Goal: Information Seeking & Learning: Learn about a topic

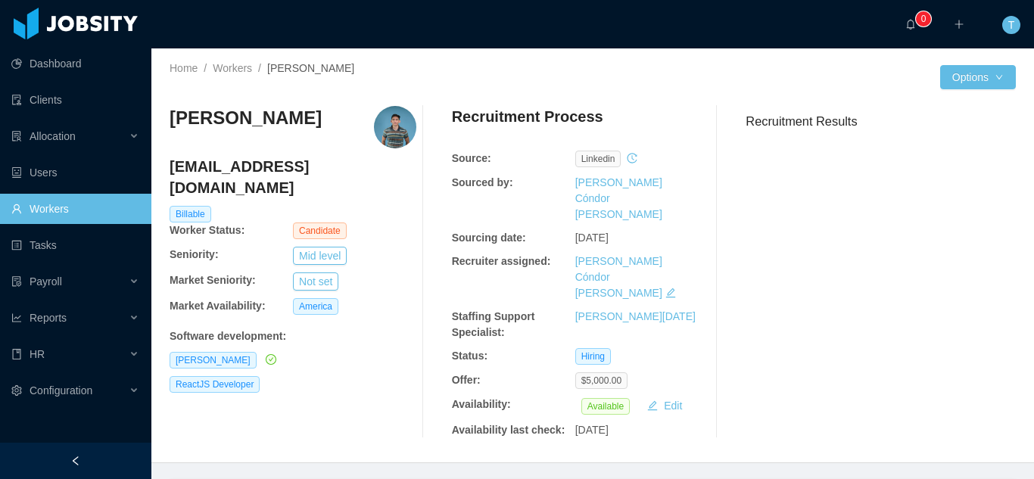
click at [131, 201] on link "Workers" at bounding box center [75, 209] width 128 height 30
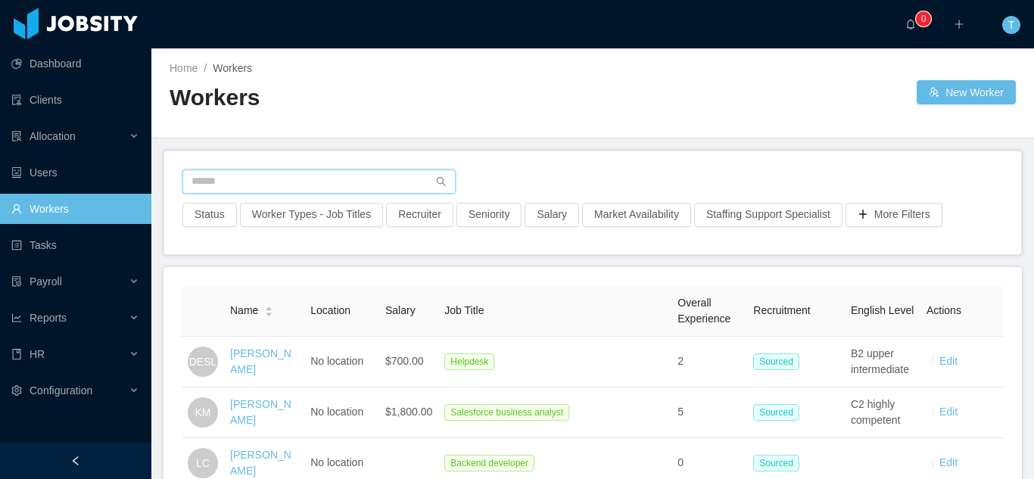
click at [297, 191] on input "text" at bounding box center [318, 181] width 273 height 24
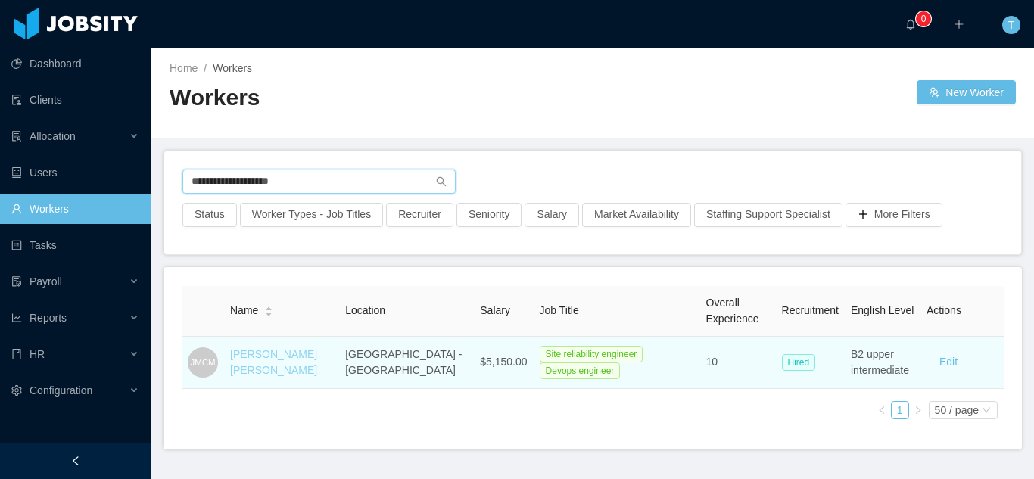
type input "**********"
click at [279, 352] on link "[PERSON_NAME] [PERSON_NAME]" at bounding box center [273, 362] width 87 height 28
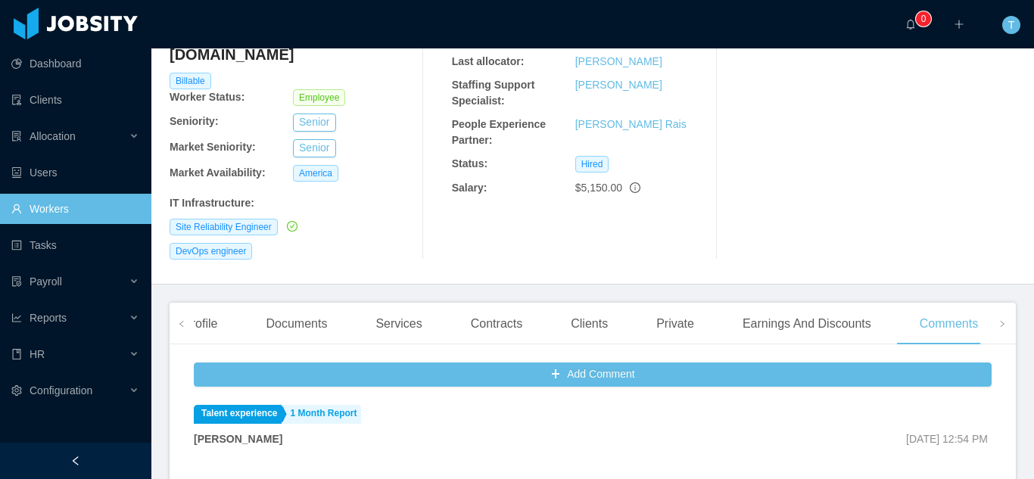
scroll to position [192, 0]
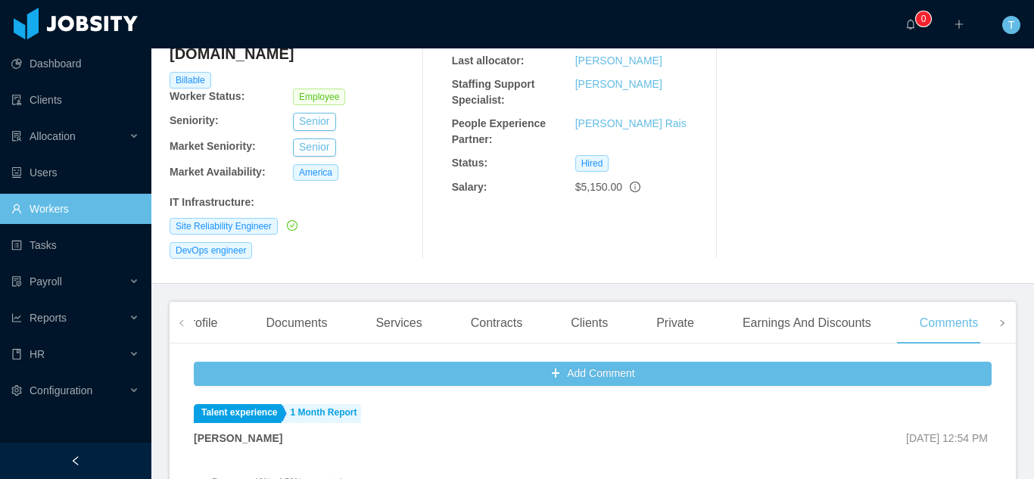
click at [998, 319] on icon "icon: right" at bounding box center [1002, 323] width 8 height 8
click at [923, 302] on div "Experience" at bounding box center [950, 323] width 85 height 42
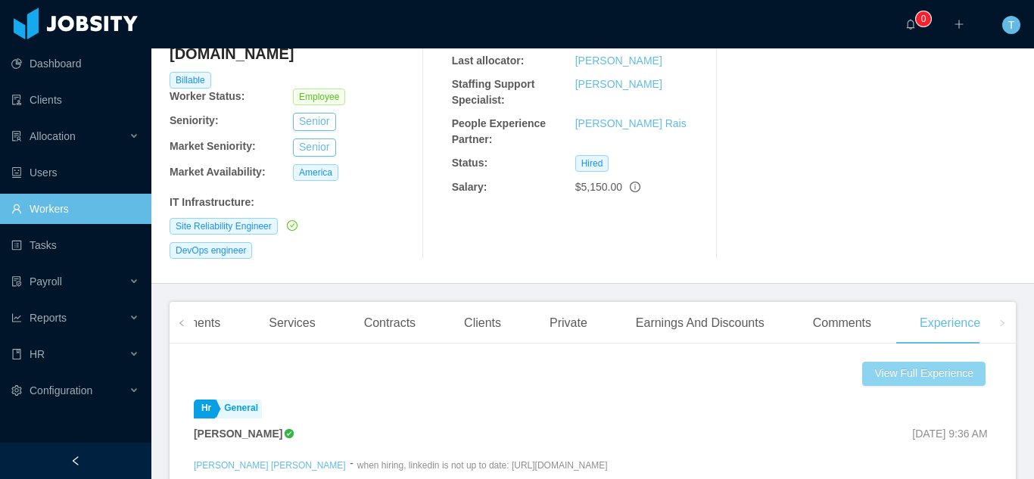
click at [923, 362] on button "View Full Experience" at bounding box center [924, 374] width 123 height 24
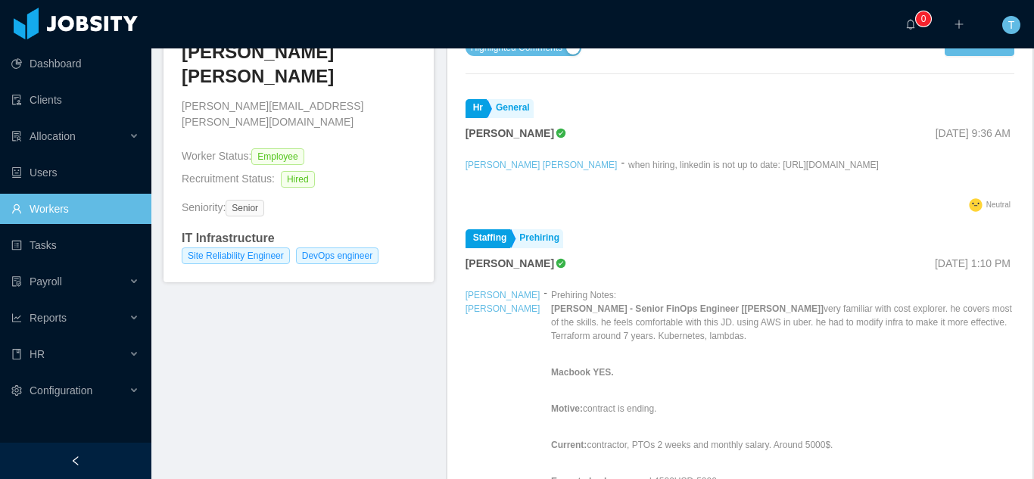
scroll to position [44, 0]
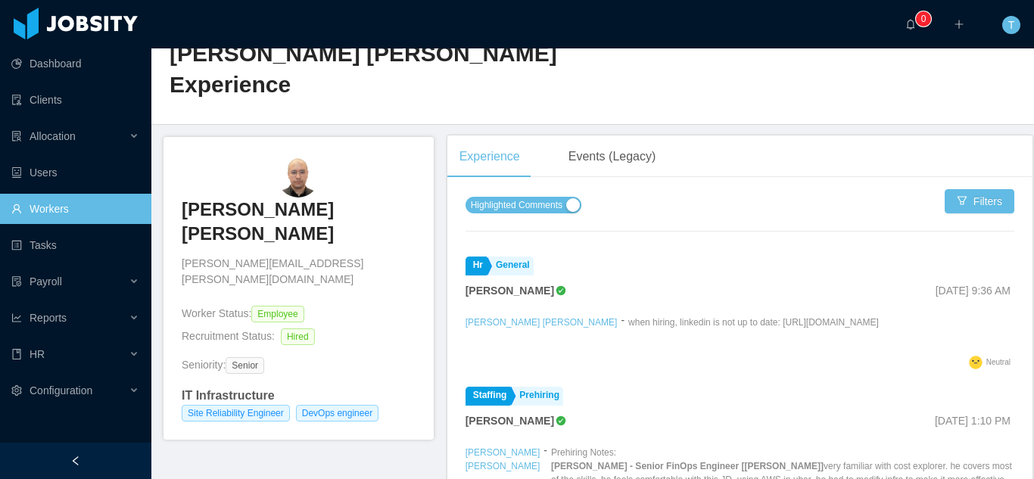
click at [545, 197] on span "Highlighted Comments" at bounding box center [517, 204] width 92 height 15
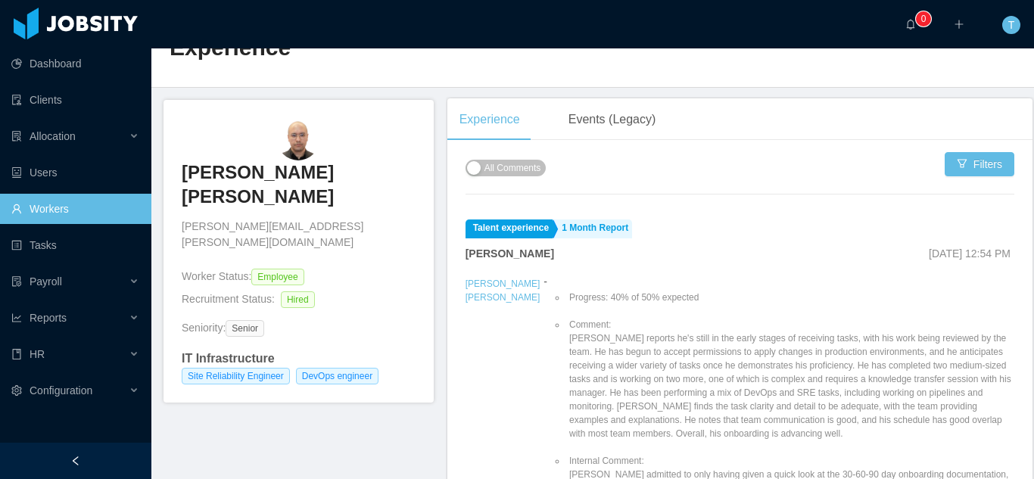
scroll to position [82, 0]
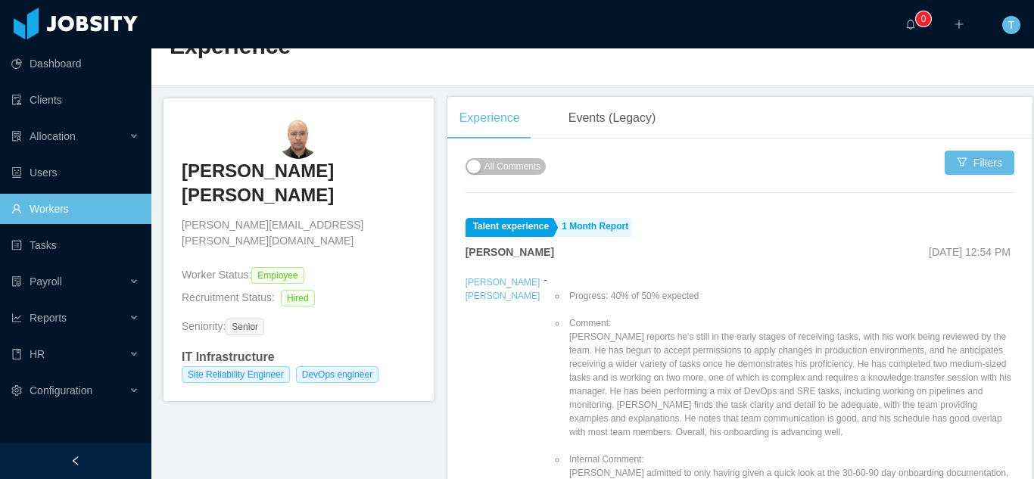
click at [1013, 179] on div "All Comments Filters Talent experience 1 Month Report [PERSON_NAME] [DATE] 12:5…" at bounding box center [739, 417] width 585 height 533
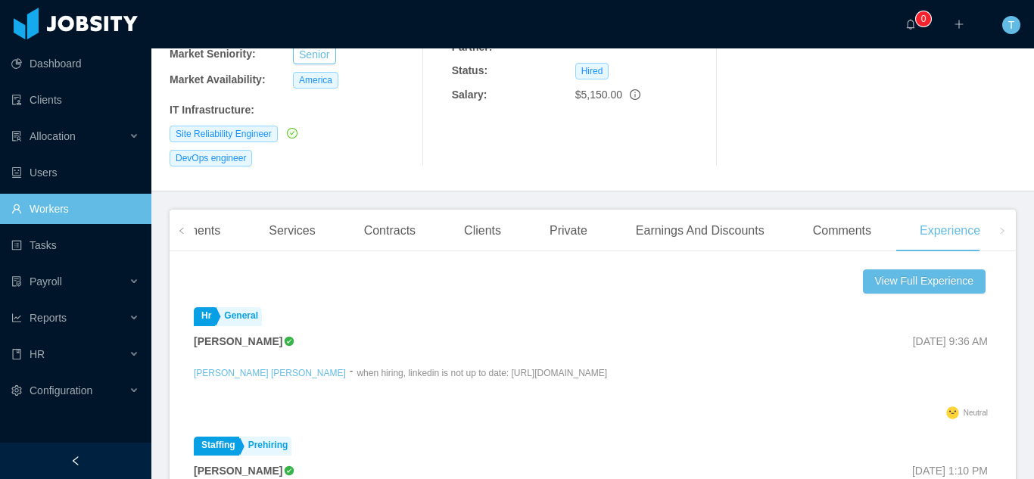
scroll to position [287, 0]
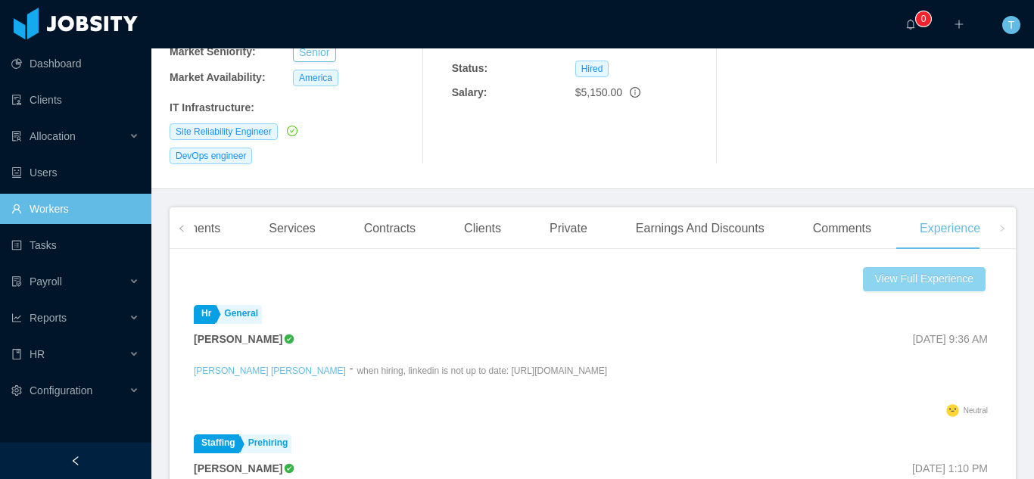
click at [917, 267] on button "View Full Experience" at bounding box center [924, 279] width 123 height 24
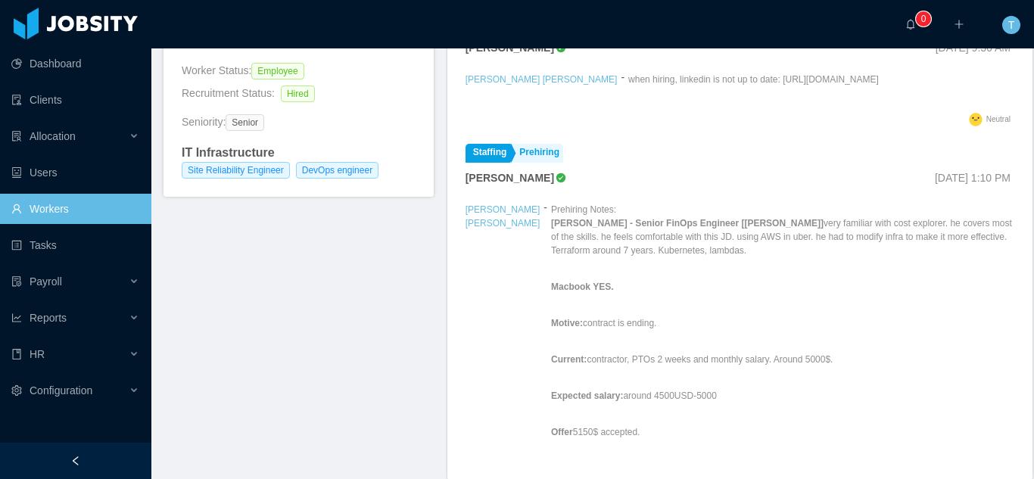
drag, startPoint x: 1033, startPoint y: 236, endPoint x: 1033, endPoint y: 149, distance: 87.0
click at [1033, 148] on div at bounding box center [1033, 239] width 1 height 479
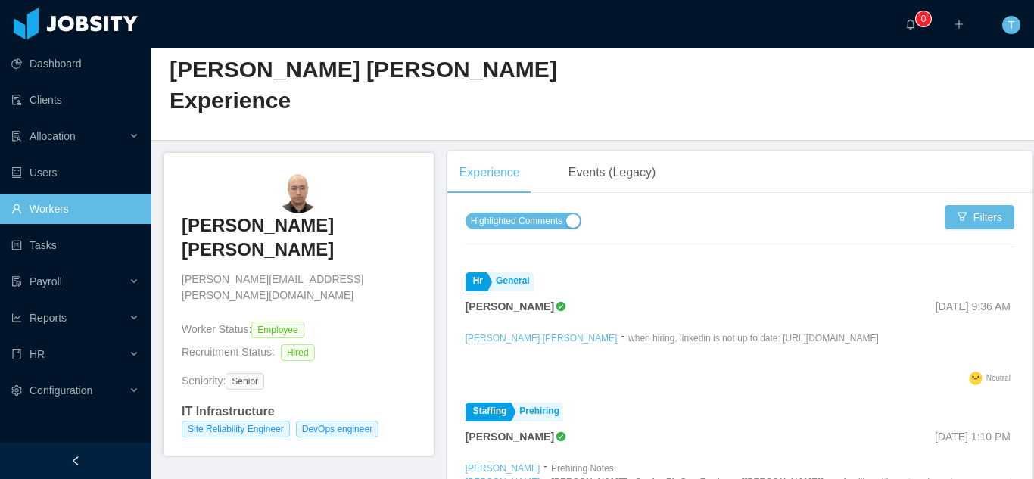
scroll to position [12, 0]
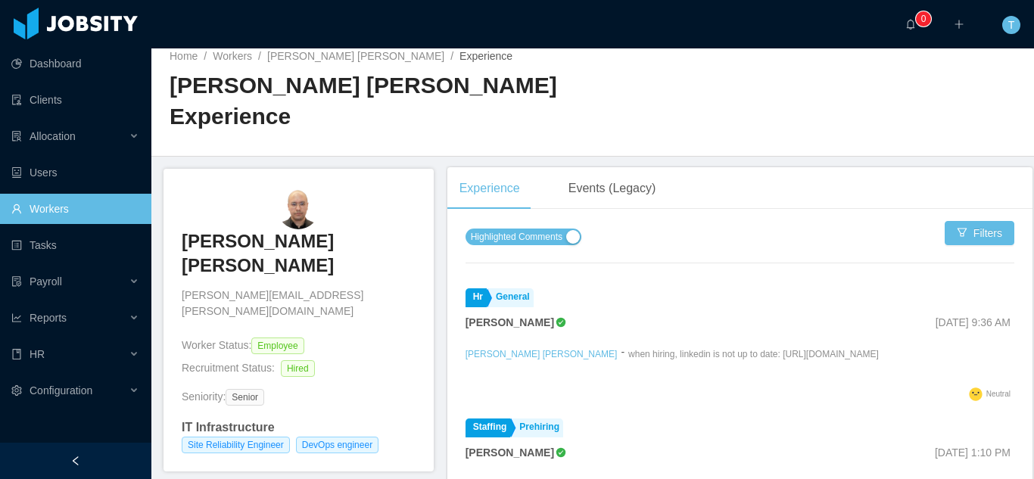
click at [539, 229] on span "Highlighted Comments" at bounding box center [517, 236] width 92 height 15
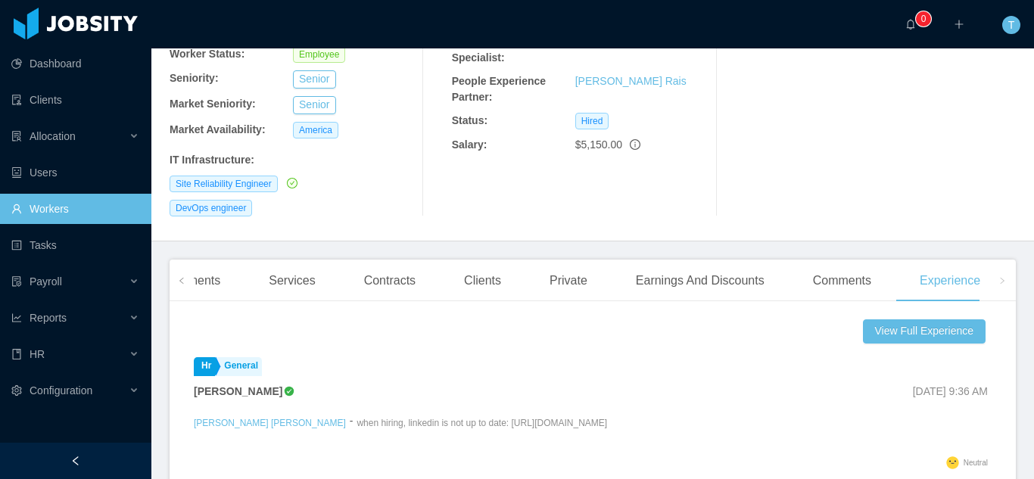
scroll to position [237, 0]
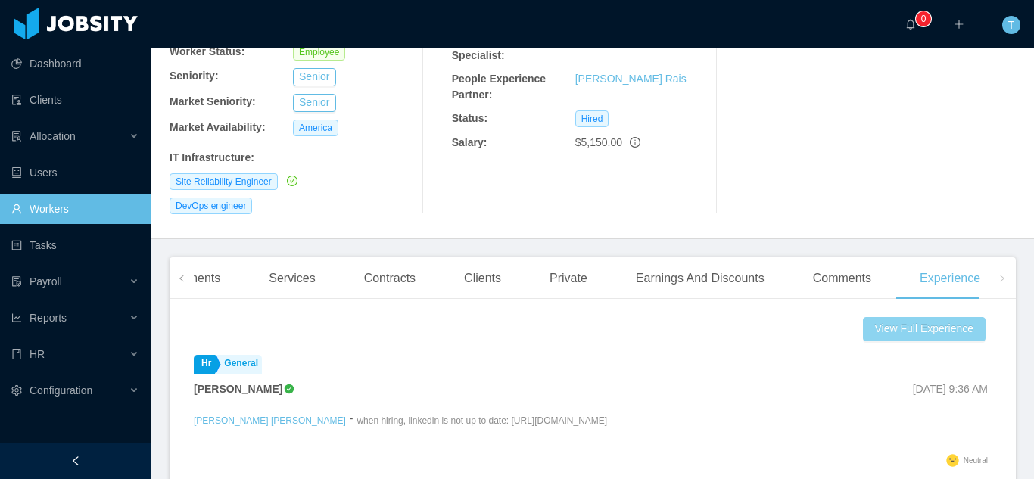
click at [944, 317] on button "View Full Experience" at bounding box center [924, 329] width 123 height 24
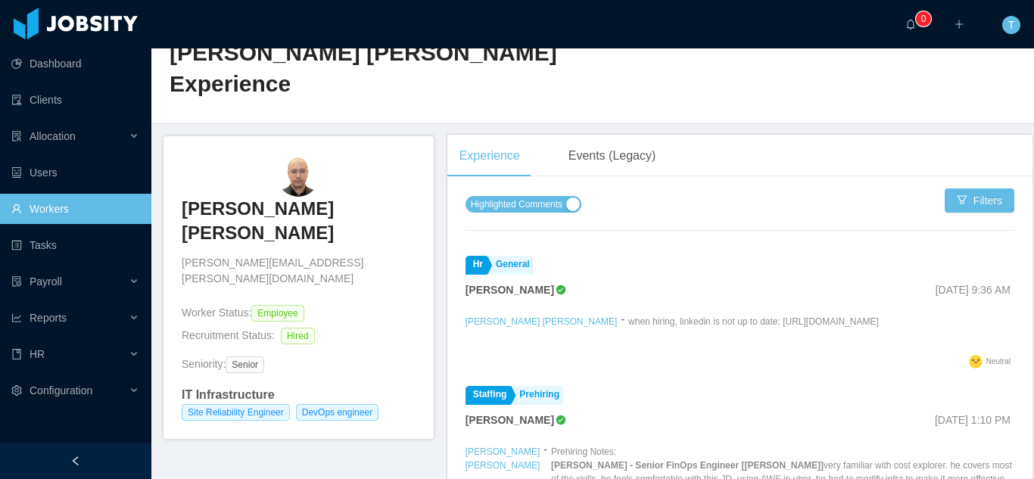
scroll to position [45, 0]
click at [513, 196] on span "Highlighted Comments" at bounding box center [517, 203] width 92 height 15
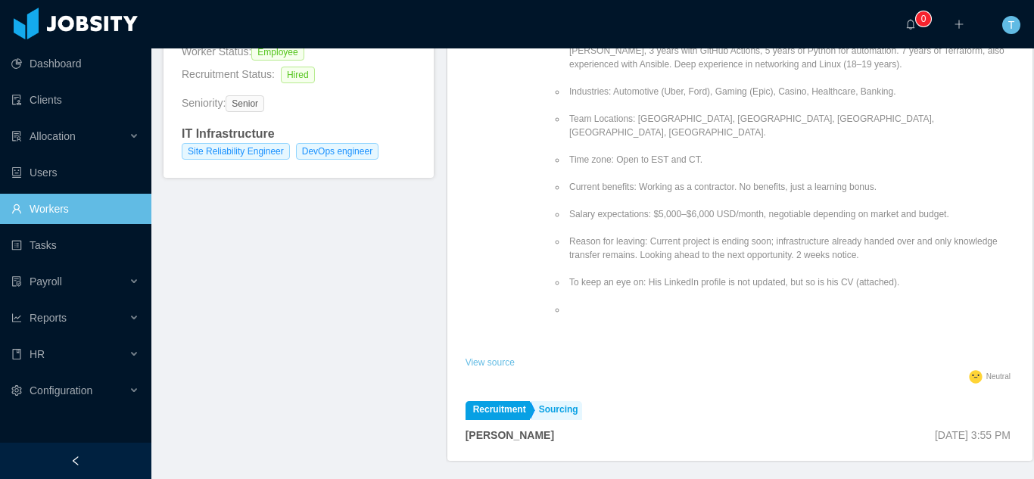
scroll to position [4292, 0]
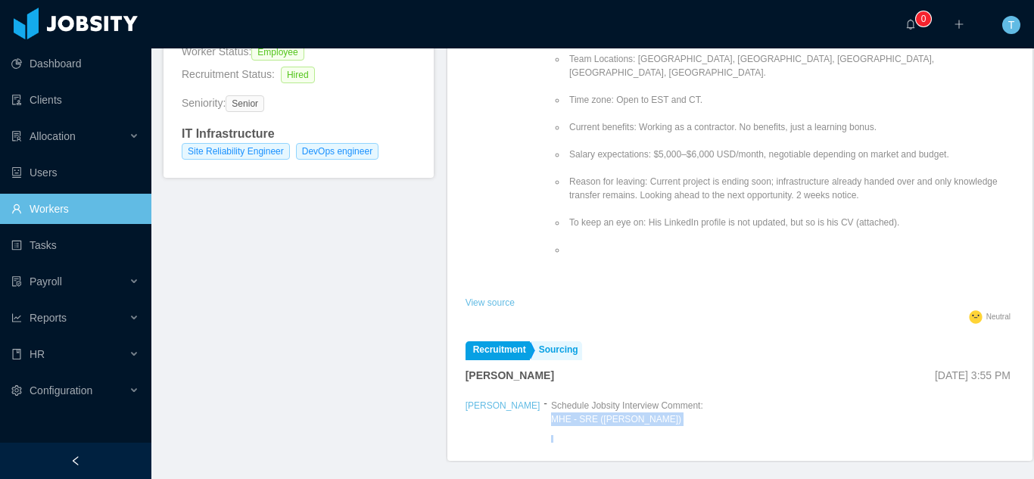
drag, startPoint x: 1019, startPoint y: 373, endPoint x: 1009, endPoint y: 331, distance: 42.9
click at [1009, 331] on div "All Comments Filters Talent experience 1 Month Report [PERSON_NAME] [DATE] 12:5…" at bounding box center [739, 193] width 585 height 533
